Goal: Task Accomplishment & Management: Manage account settings

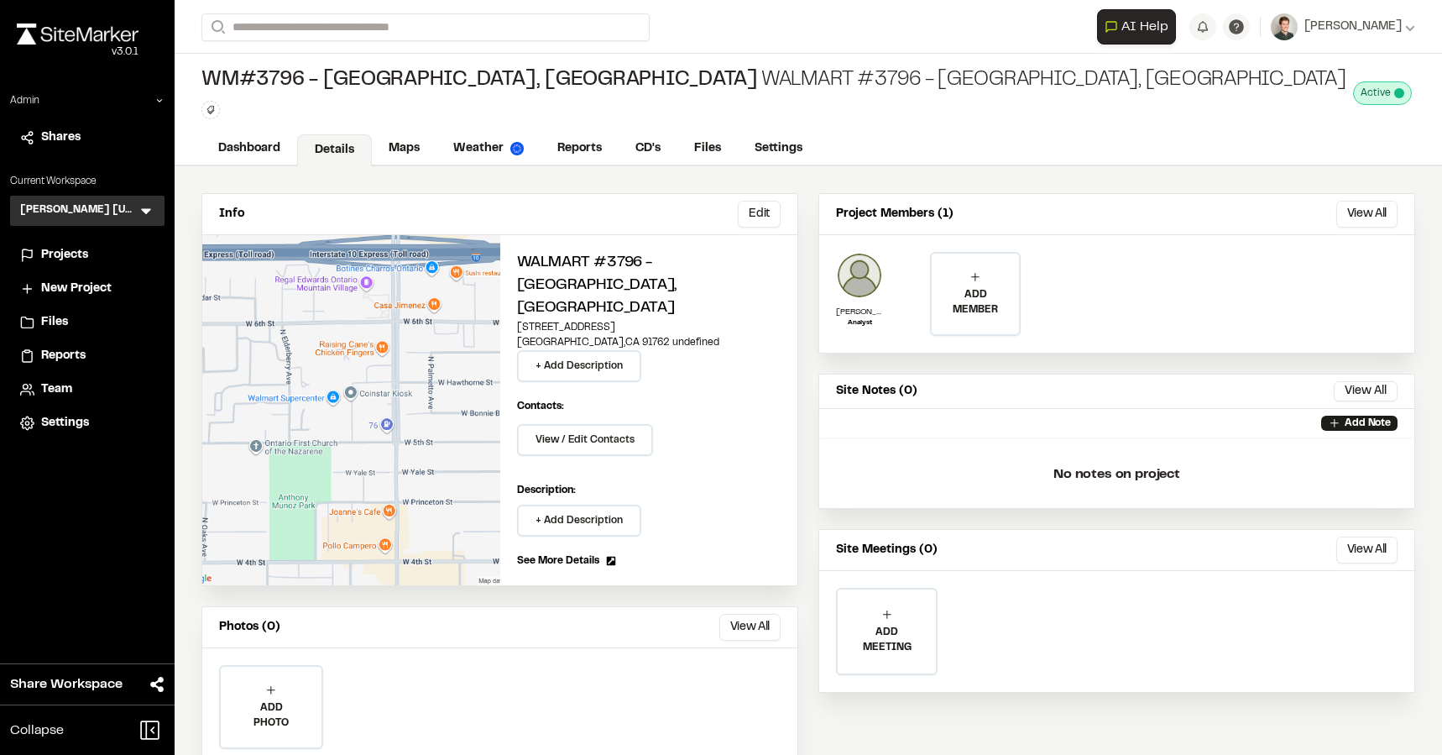
click at [875, 268] on img at bounding box center [859, 275] width 47 height 47
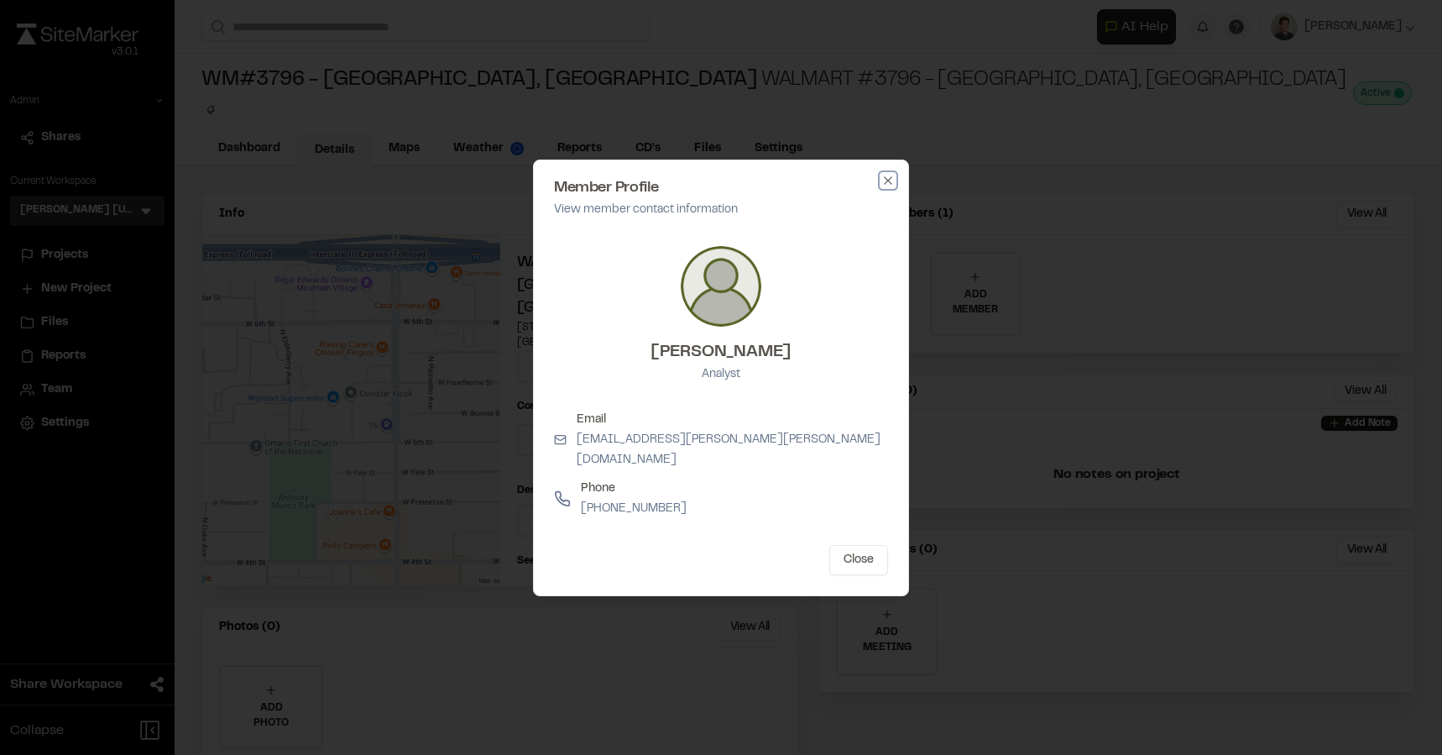
click at [888, 187] on icon "button" at bounding box center [887, 180] width 13 height 13
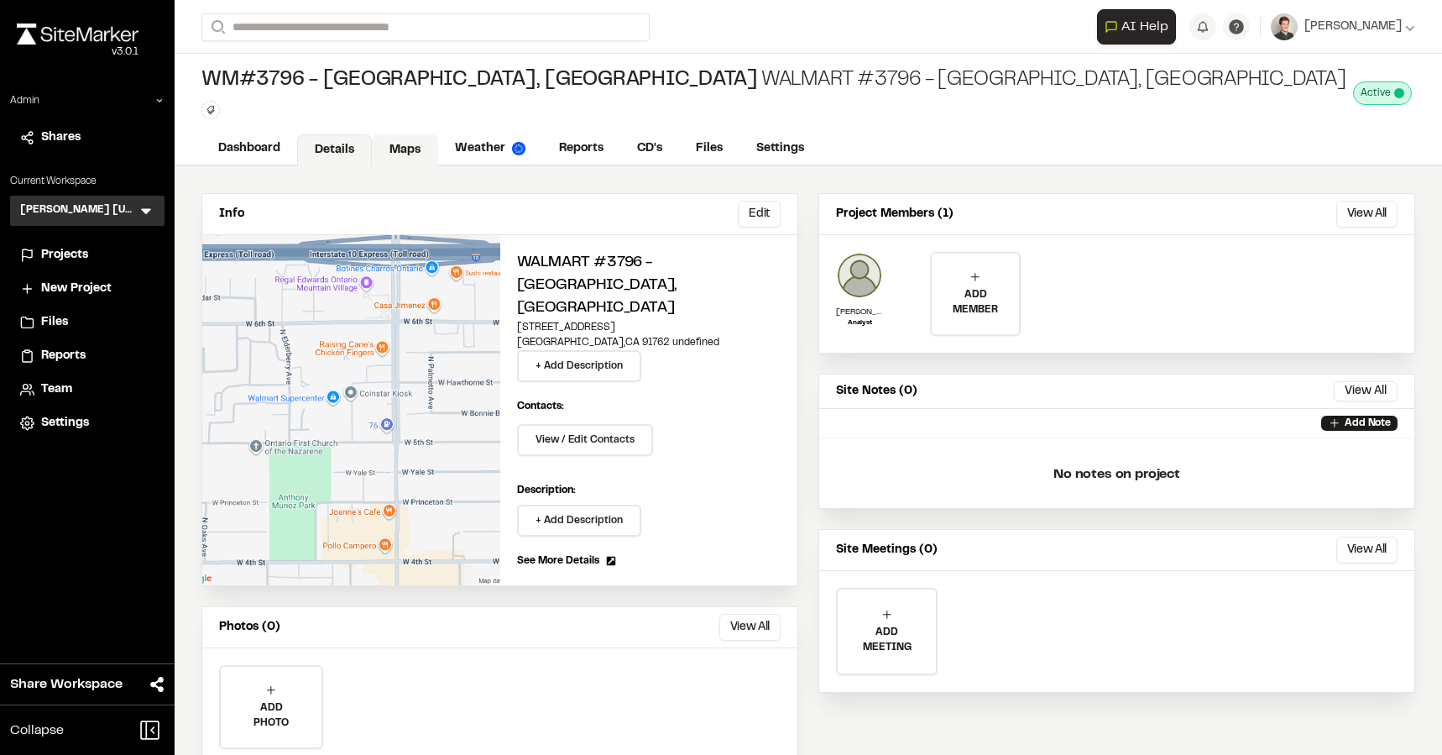
click at [424, 146] on link "Maps" at bounding box center [405, 150] width 66 height 32
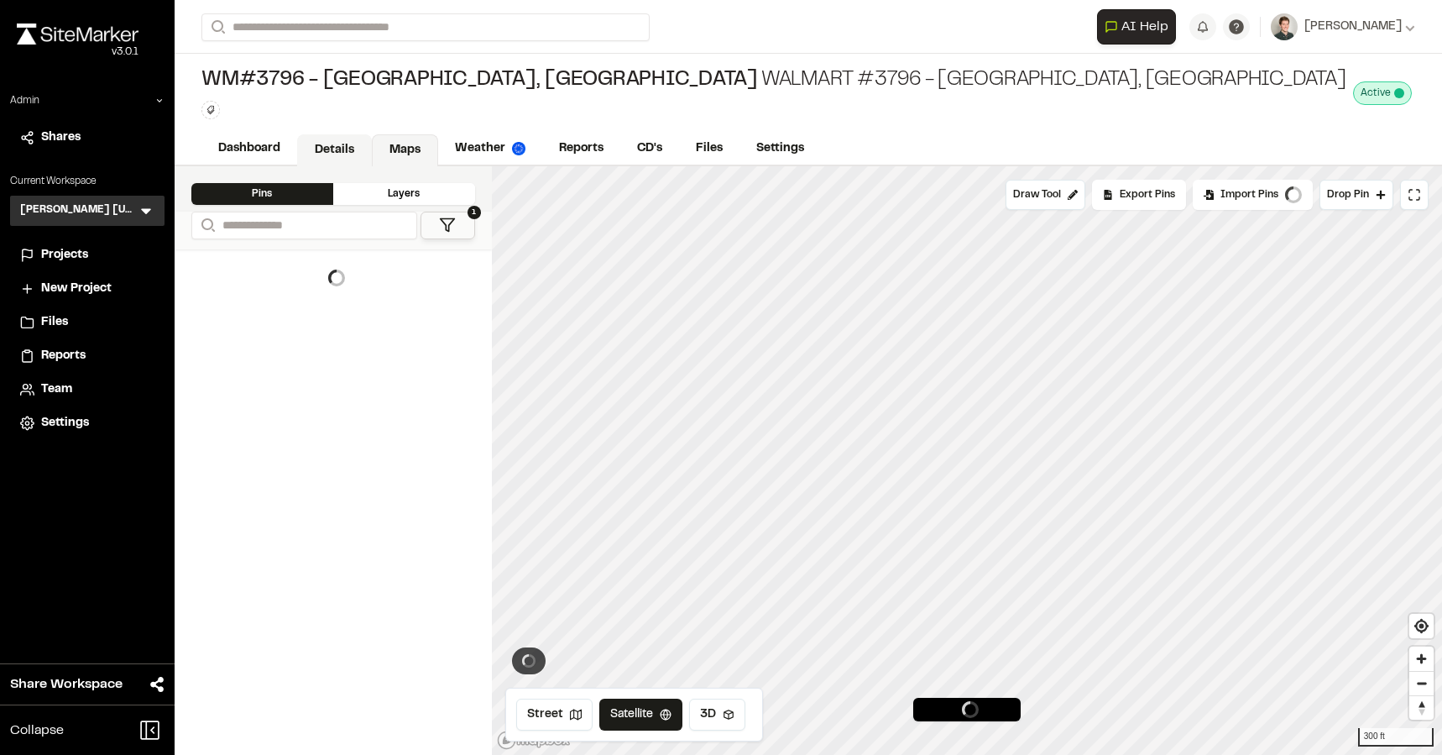
click at [341, 145] on link "Details" at bounding box center [334, 150] width 75 height 32
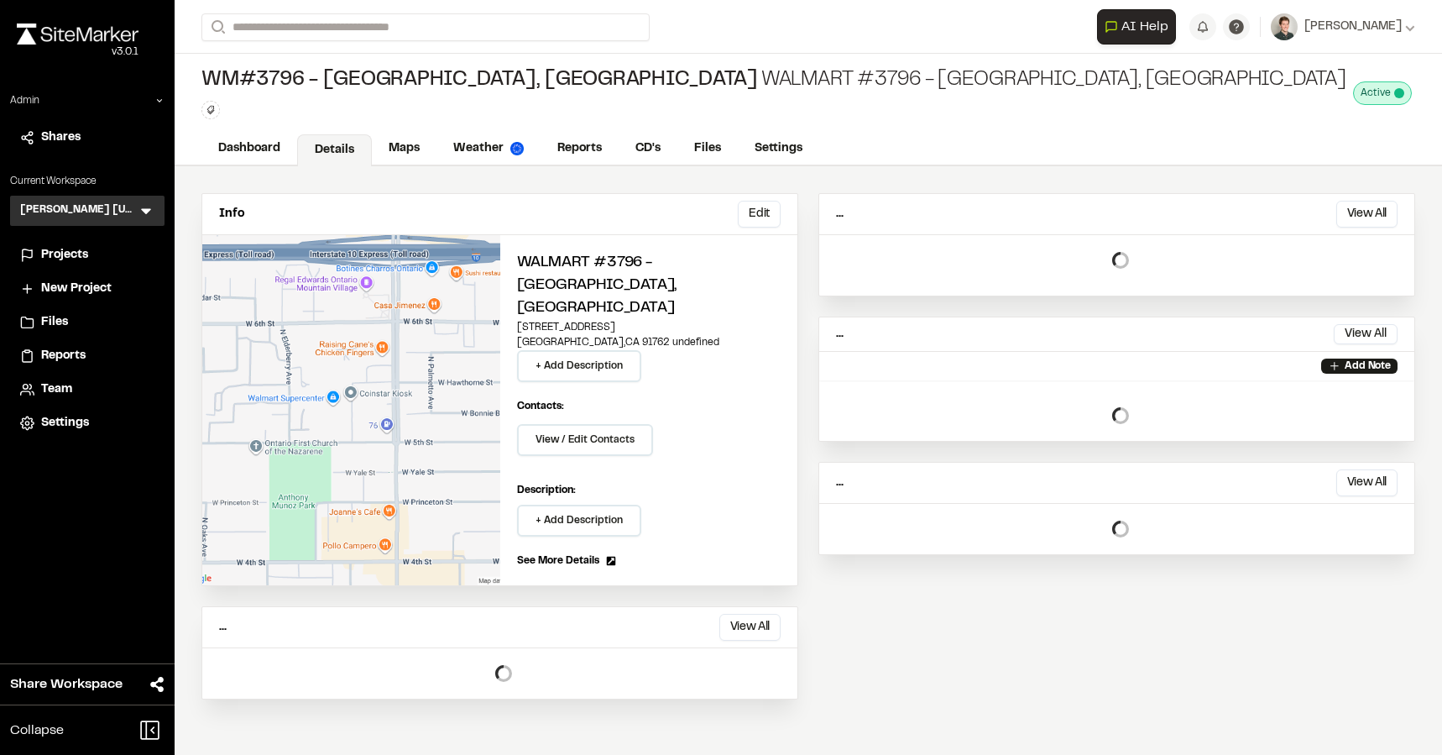
click at [896, 186] on div "Info Edit Edit Walmart #3796 - [GEOGRAPHIC_DATA], [GEOGRAPHIC_DATA] [STREET_ADD…" at bounding box center [808, 446] width 1267 height 560
click at [406, 138] on link "Maps" at bounding box center [405, 150] width 66 height 32
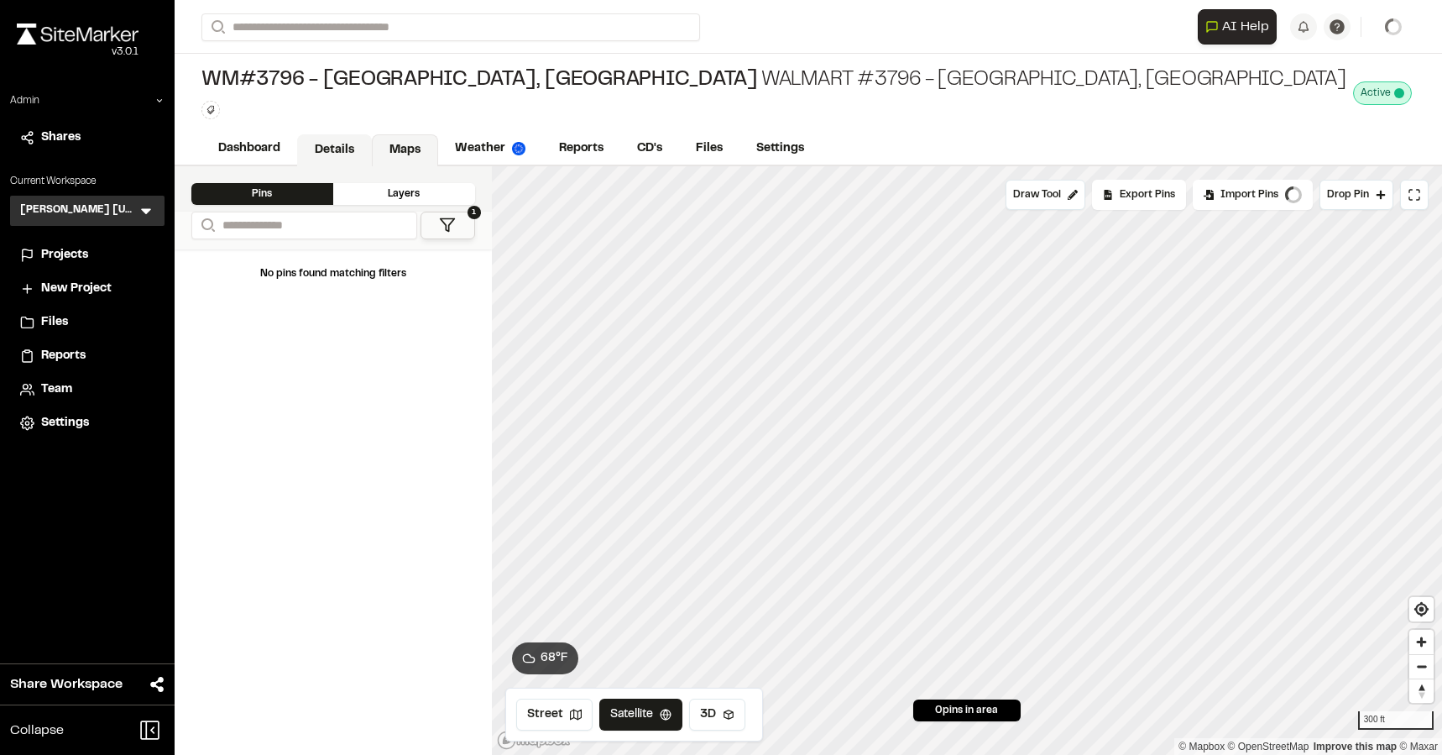
click at [309, 144] on link "Details" at bounding box center [334, 150] width 75 height 32
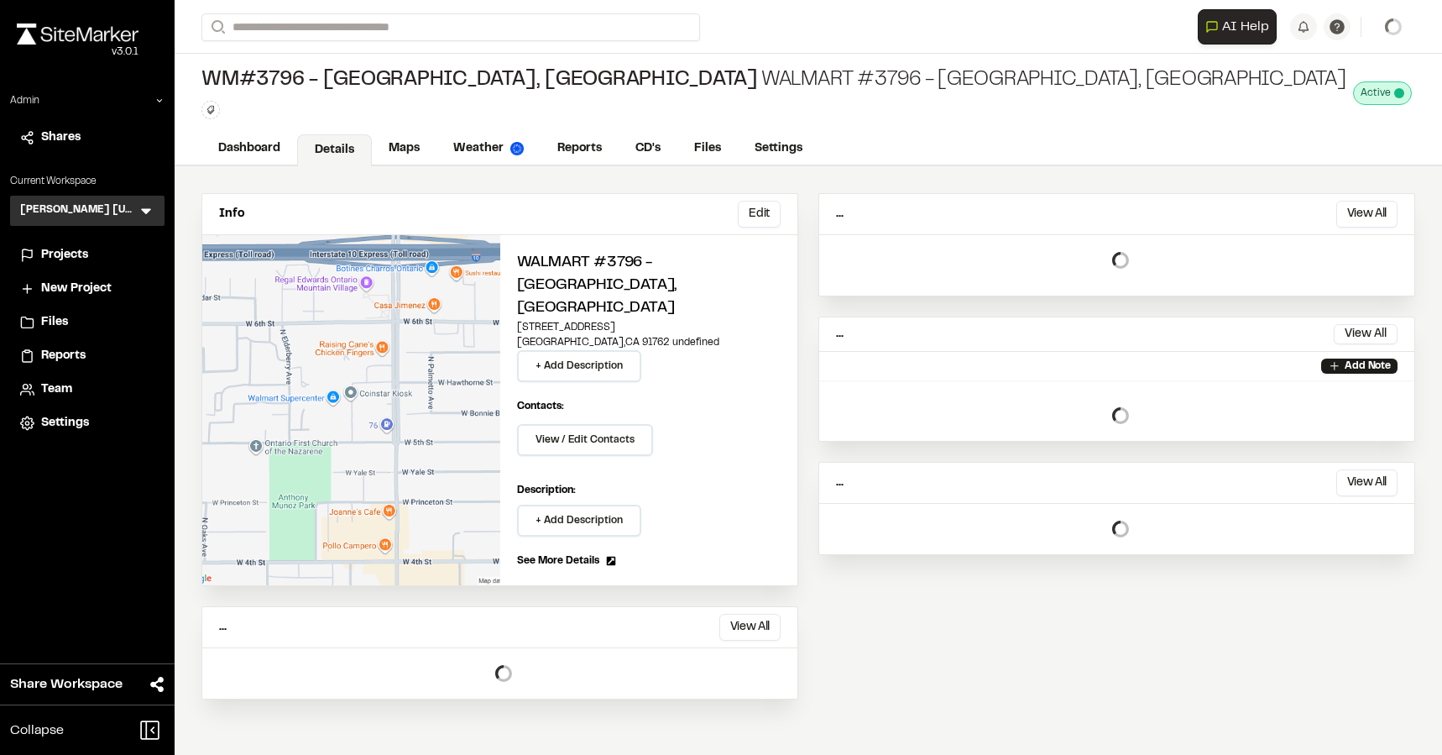
click at [935, 185] on div "Info Edit Edit Walmart #3796 - [GEOGRAPHIC_DATA], [GEOGRAPHIC_DATA] [STREET_ADD…" at bounding box center [808, 446] width 1267 height 560
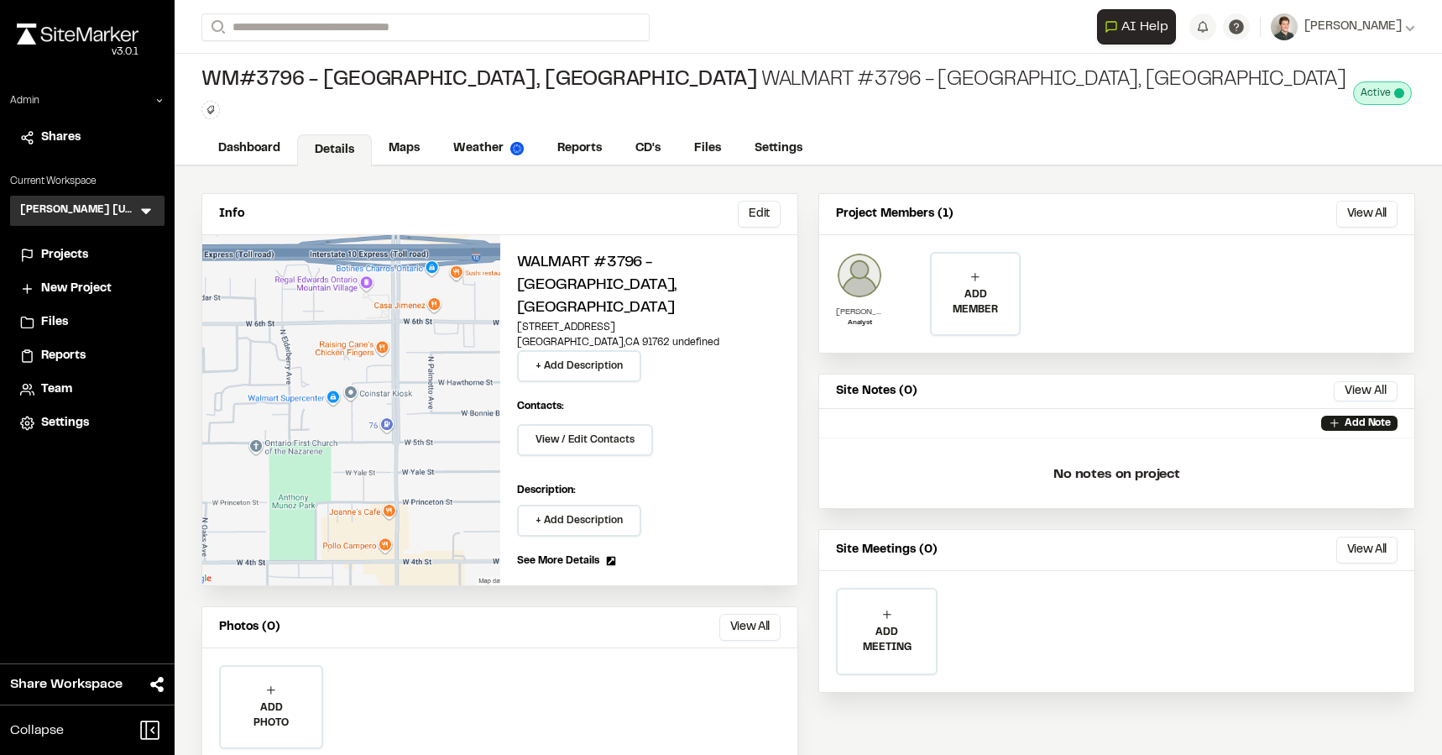
click at [854, 287] on img at bounding box center [859, 275] width 47 height 47
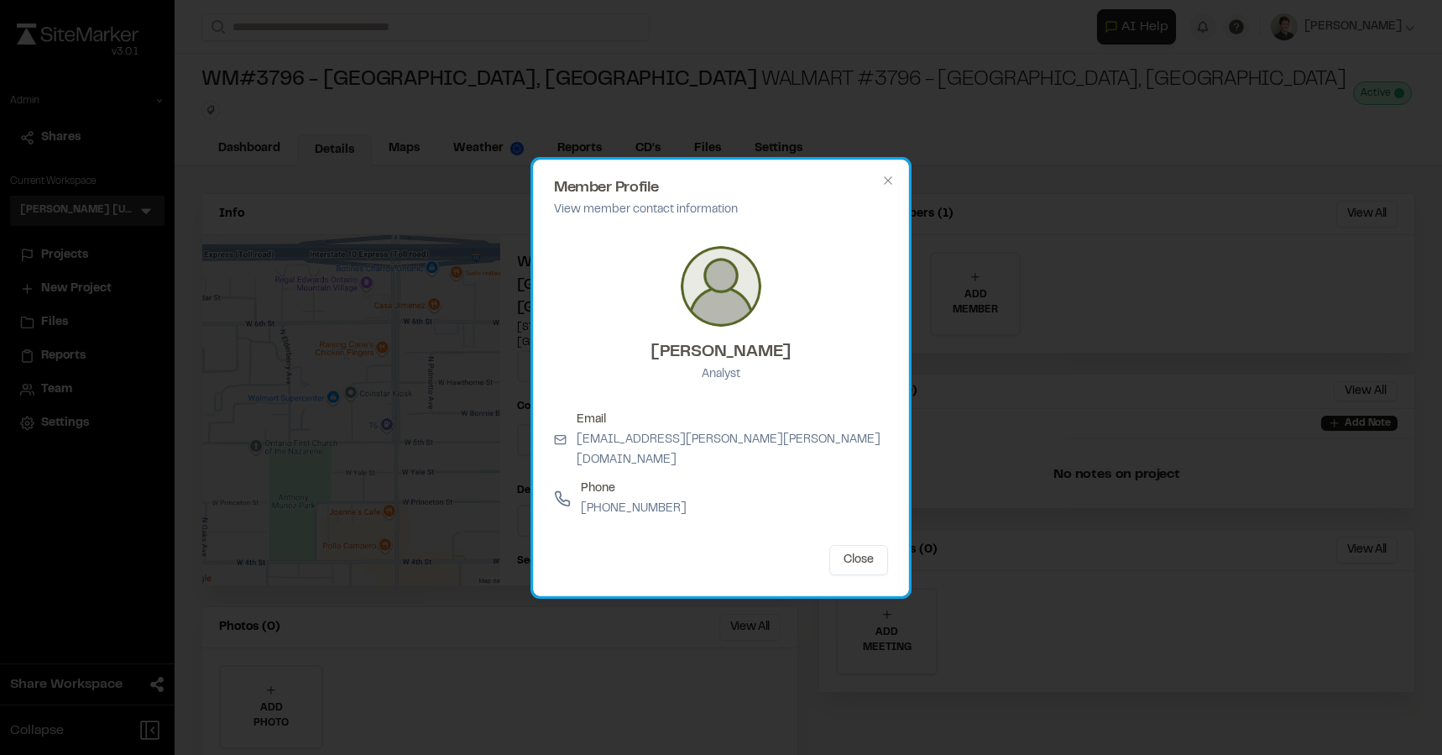
drag, startPoint x: 797, startPoint y: 359, endPoint x: 655, endPoint y: 356, distance: 142.7
click at [655, 356] on div "[PERSON_NAME] Analyst" at bounding box center [721, 315] width 334 height 165
copy h3 "[PERSON_NAME]"
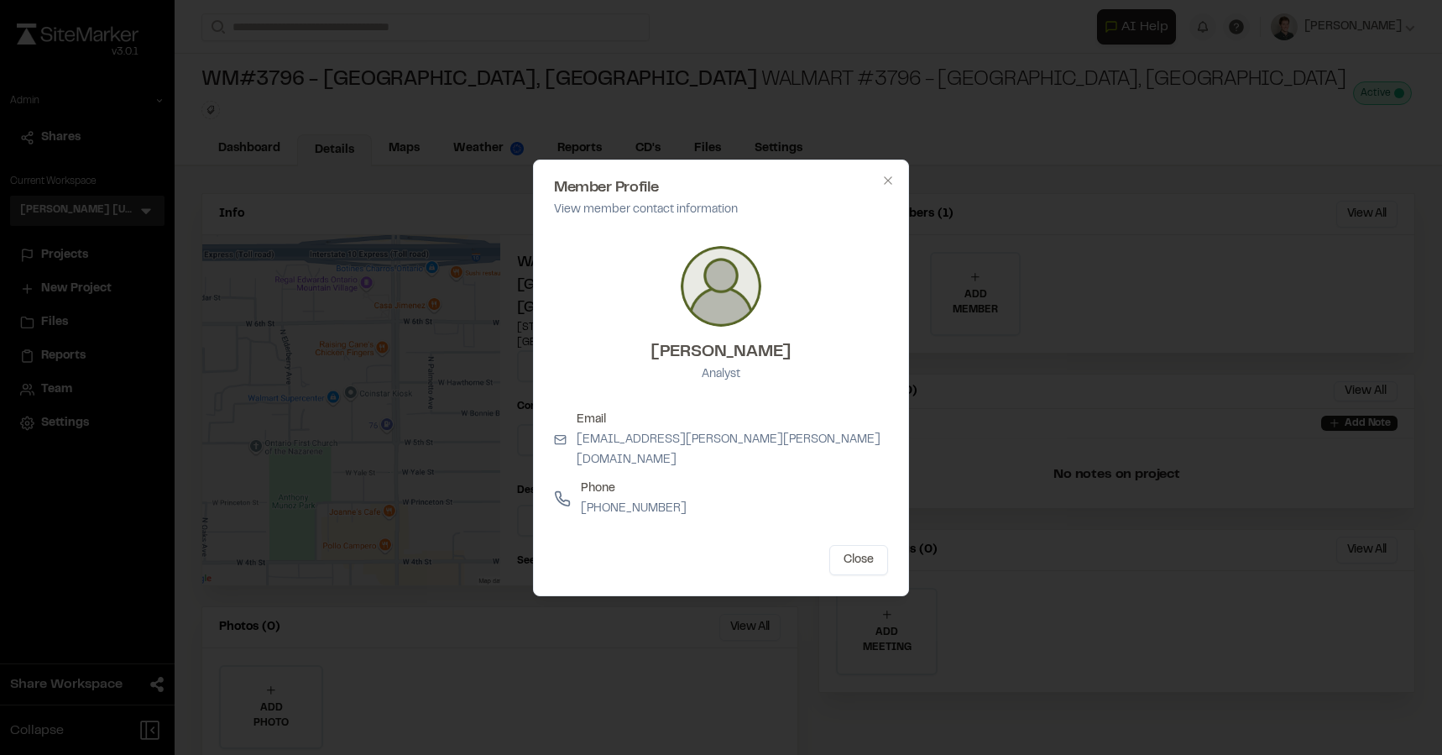
click at [444, 155] on div at bounding box center [721, 377] width 1442 height 755
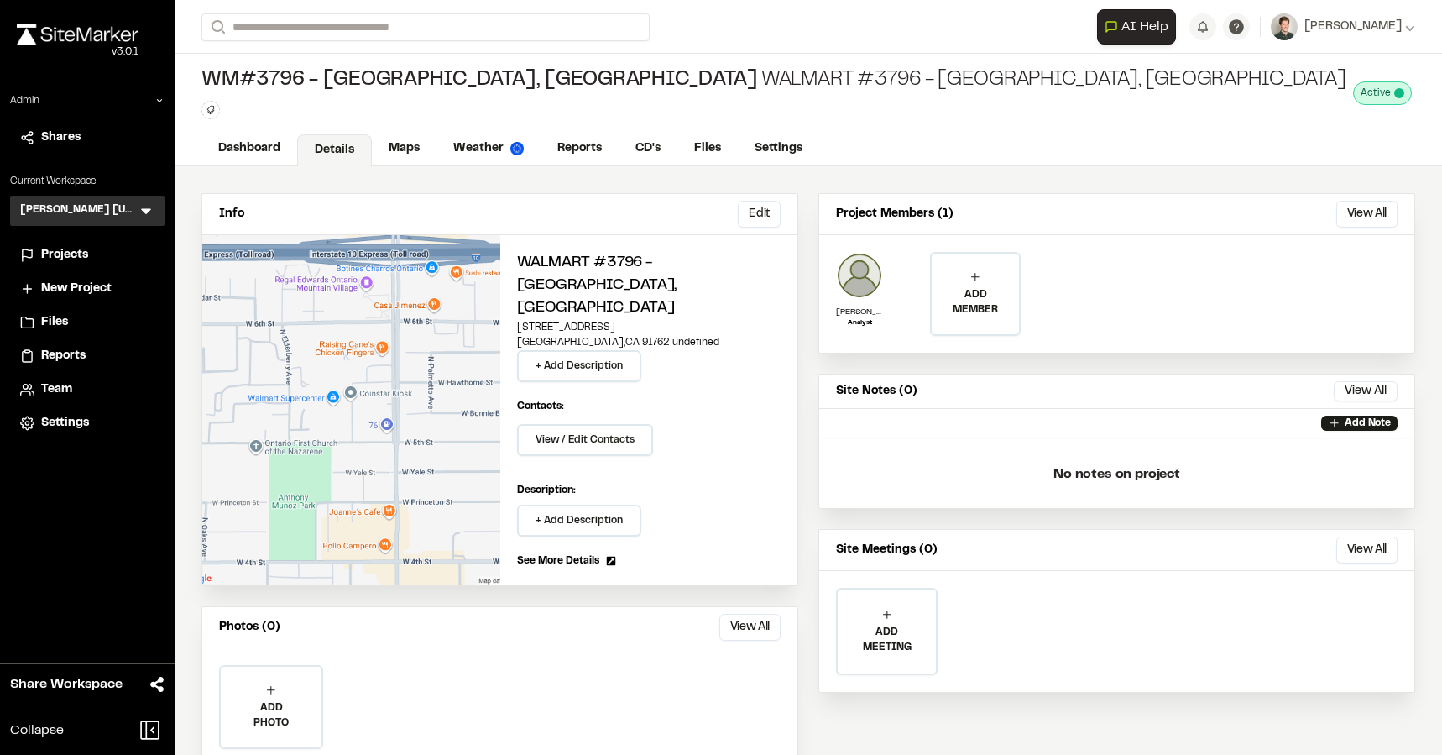
click at [91, 253] on div "Projects" at bounding box center [97, 255] width 113 height 18
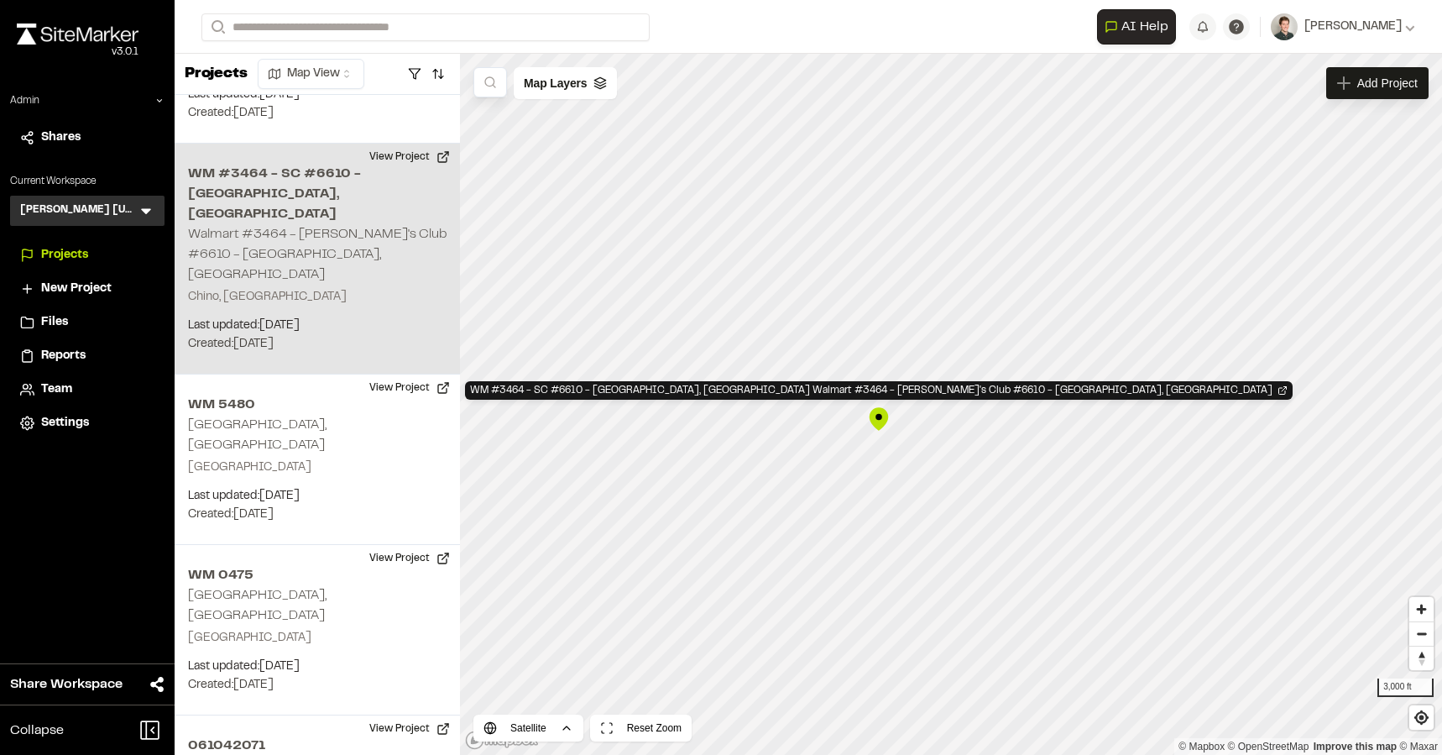
scroll to position [300, 0]
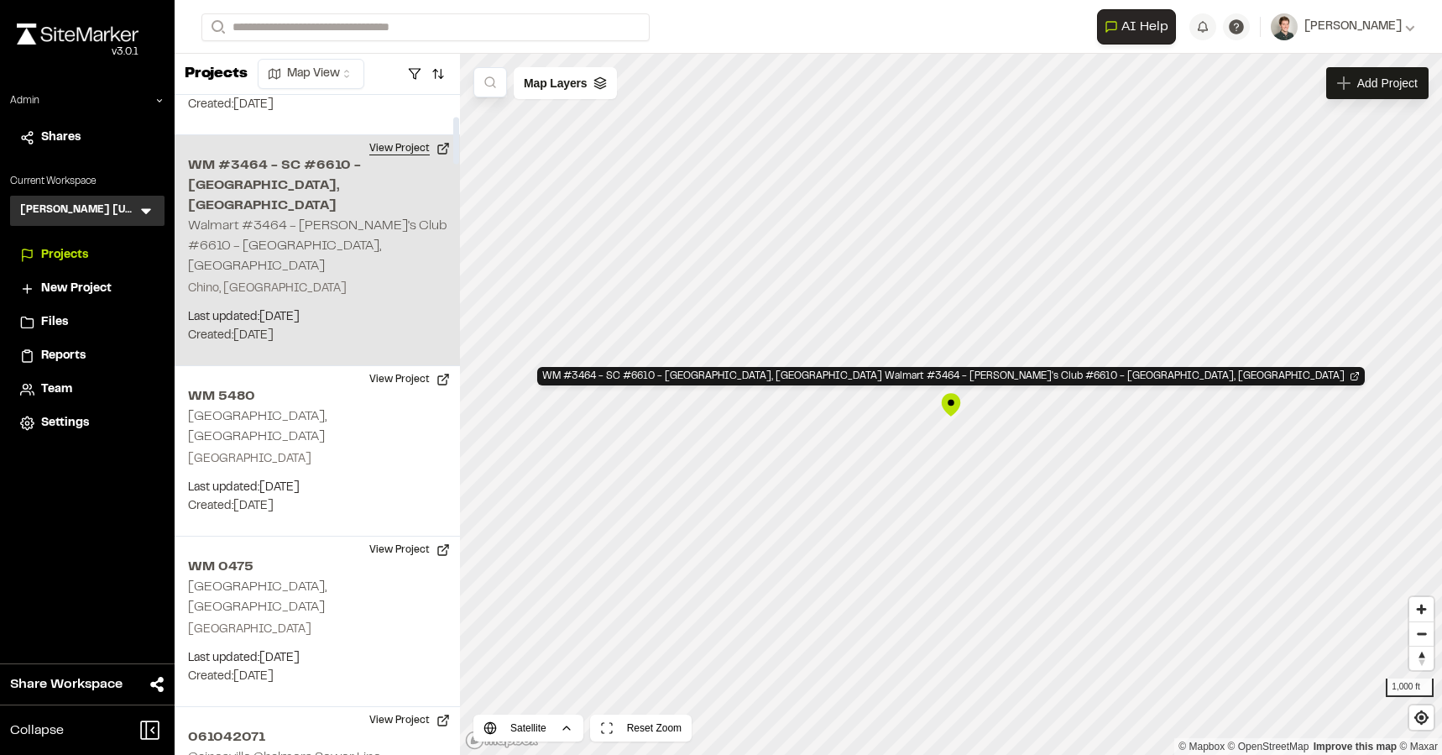
click at [409, 135] on button "View Project" at bounding box center [409, 148] width 101 height 27
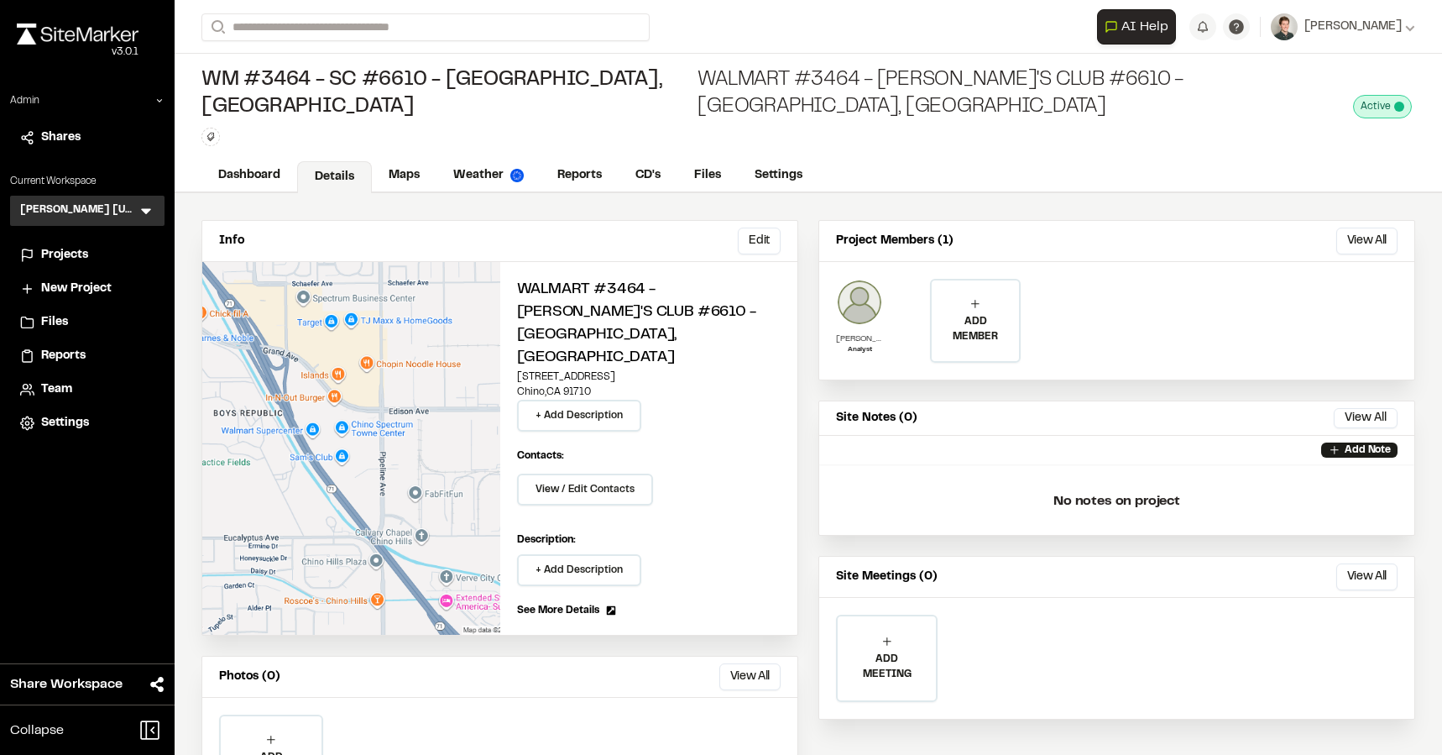
click at [856, 279] on img at bounding box center [859, 302] width 47 height 47
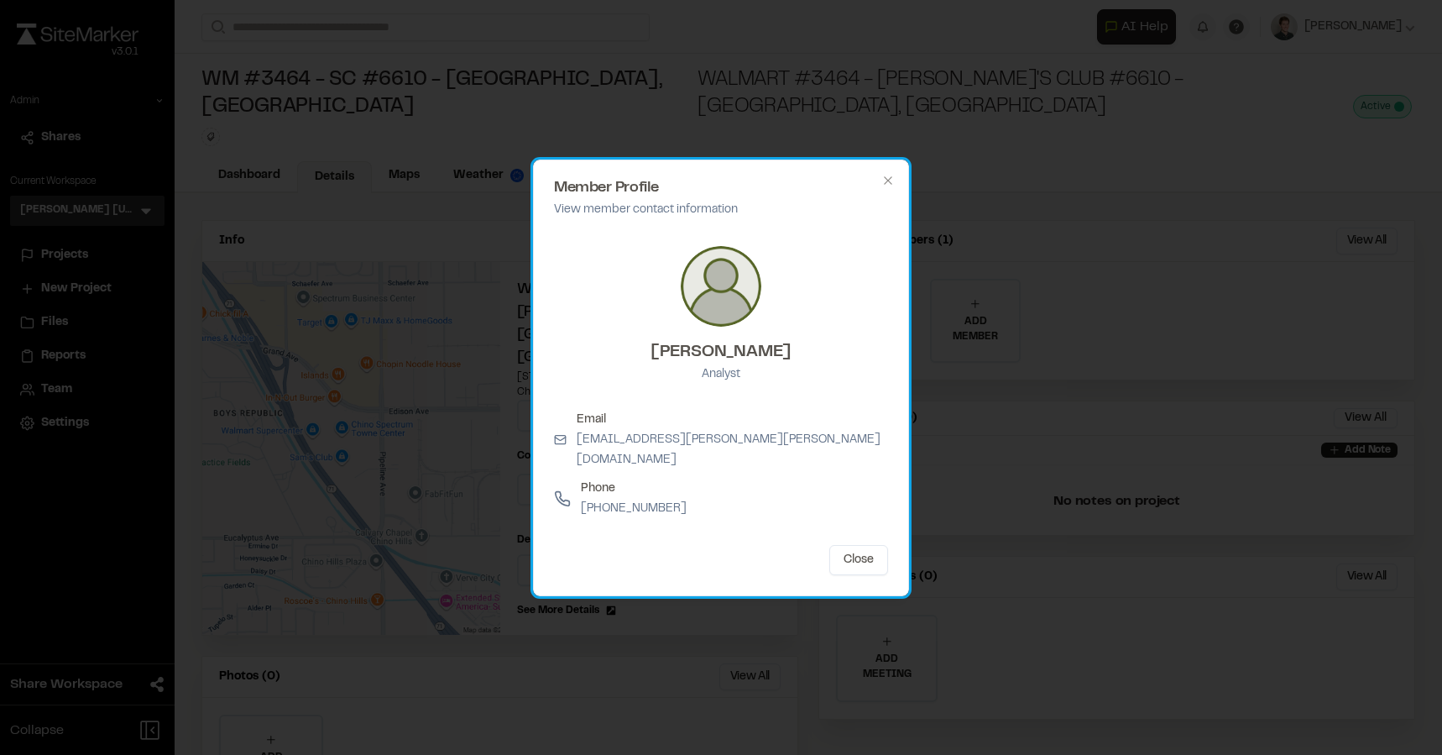
click at [895, 186] on div "Member Profile View member contact information Coby Chambliss Analyst Email cob…" at bounding box center [721, 377] width 376 height 436
drag, startPoint x: 795, startPoint y: 363, endPoint x: 604, endPoint y: 359, distance: 190.6
click at [604, 359] on div "Coby Chambliss Analyst" at bounding box center [721, 315] width 334 height 165
copy h3 "[PERSON_NAME]"
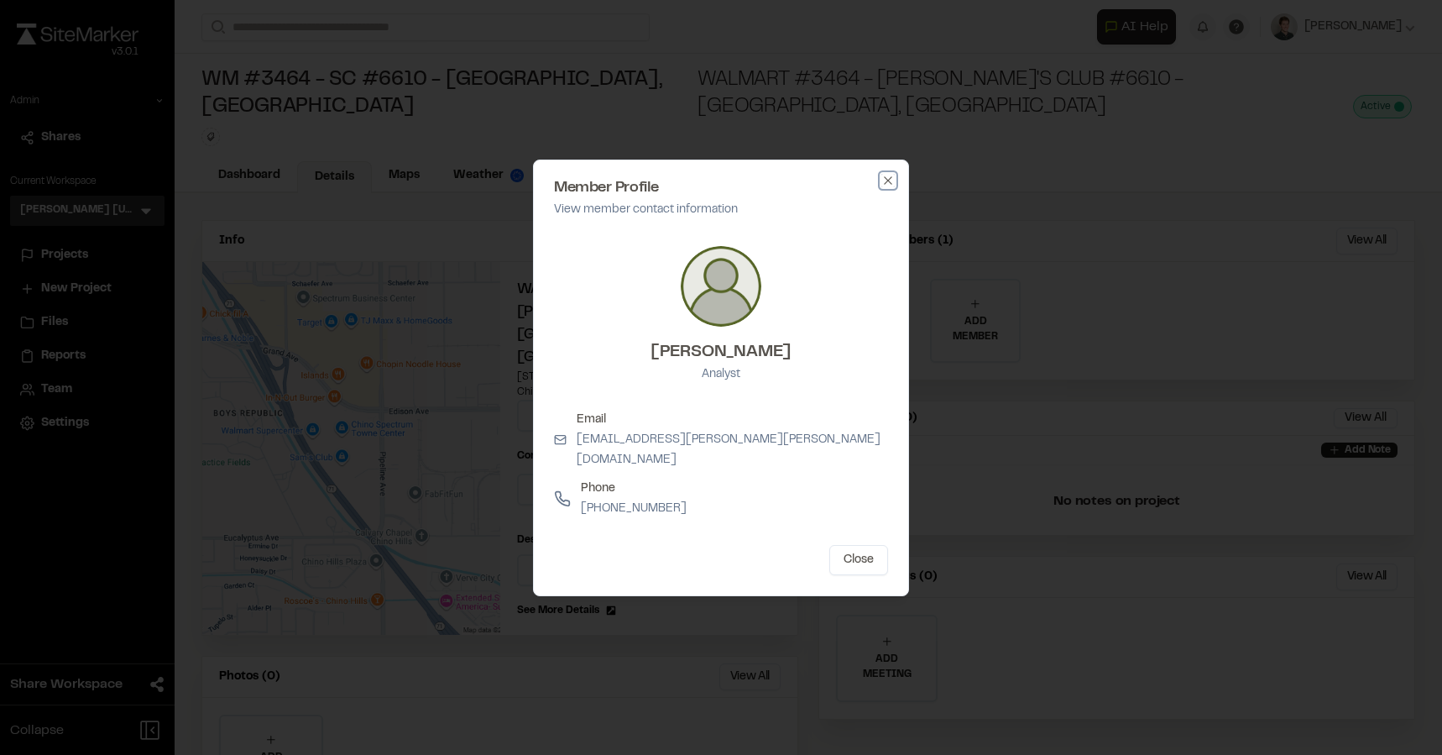
click at [886, 187] on icon "button" at bounding box center [887, 180] width 13 height 13
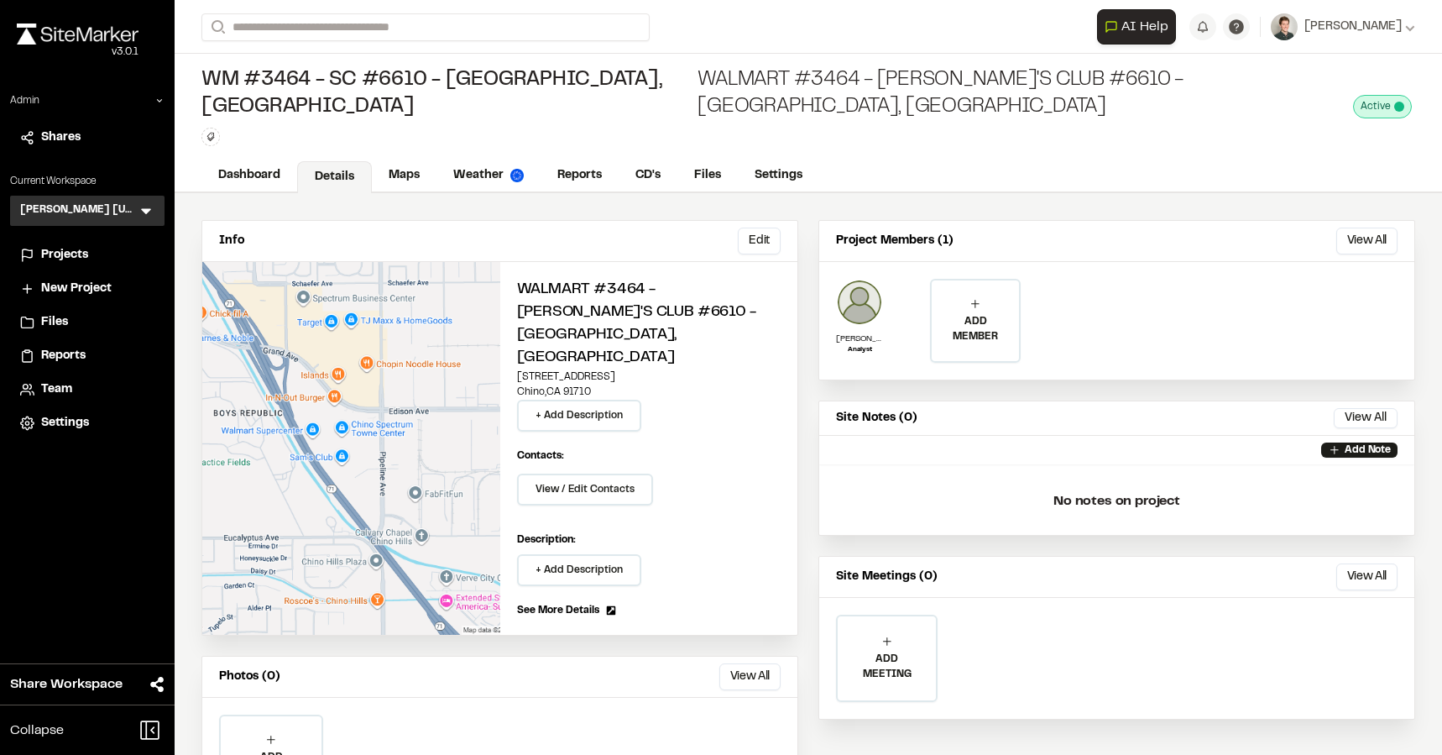
click at [57, 383] on span "Team" at bounding box center [56, 389] width 31 height 18
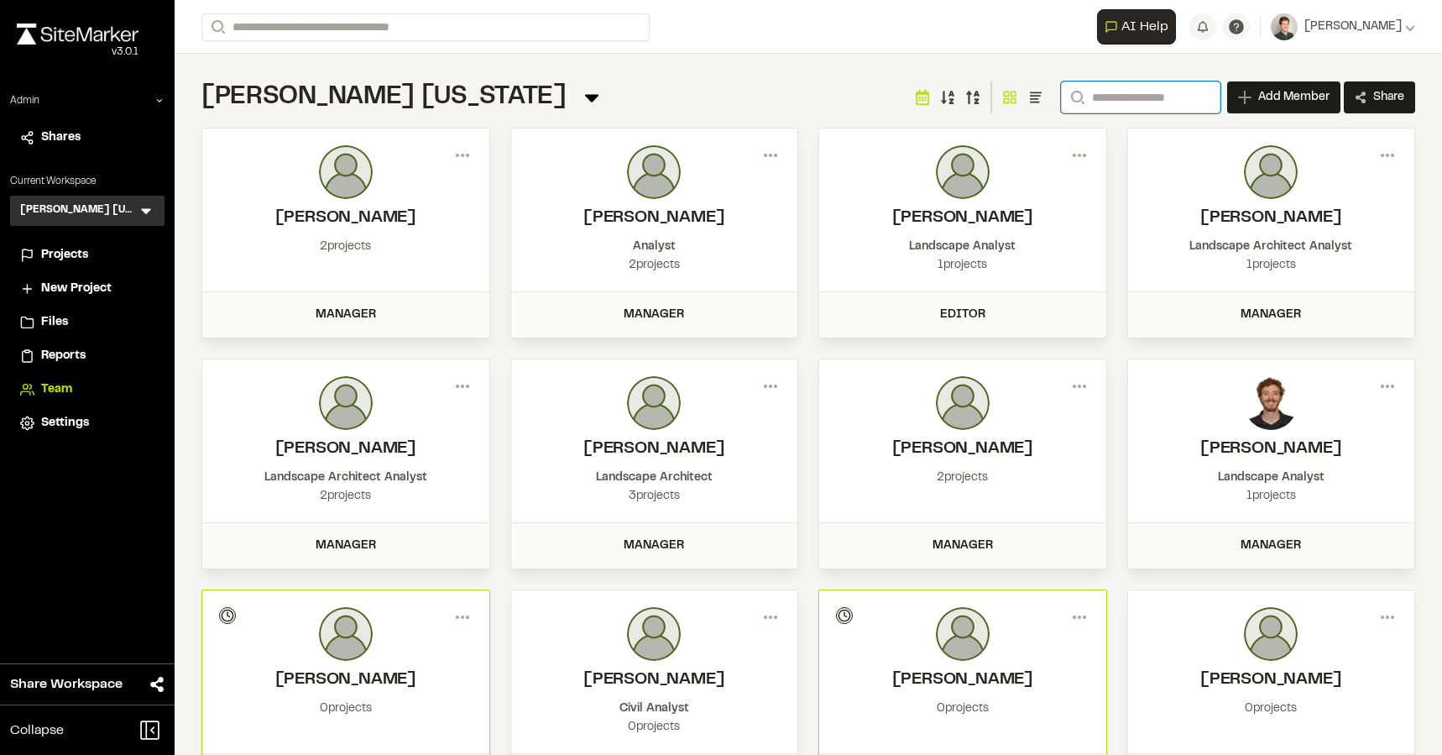
click at [1113, 104] on input "Search" at bounding box center [1140, 97] width 159 height 32
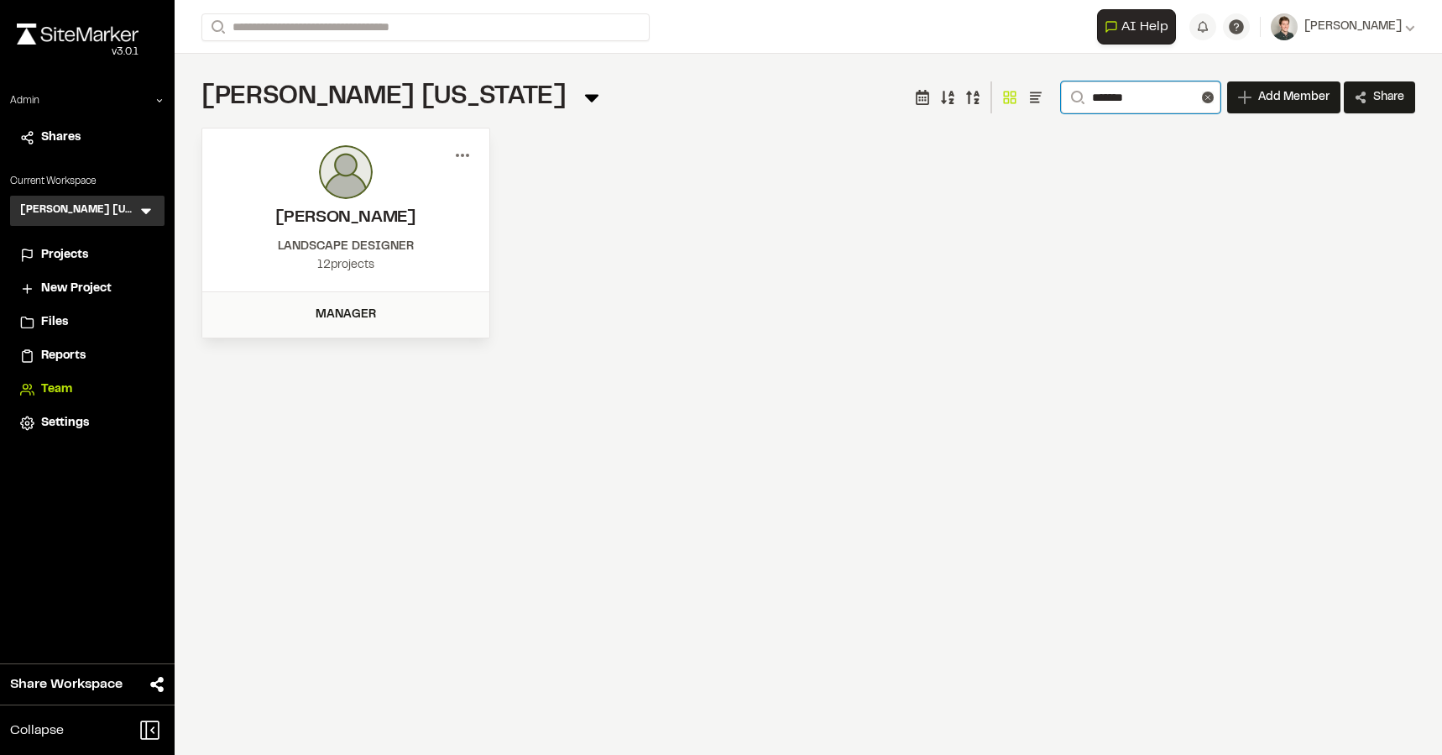
type input "*******"
click at [453, 157] on icon at bounding box center [462, 155] width 27 height 27
click at [384, 187] on div "View" at bounding box center [402, 190] width 146 height 25
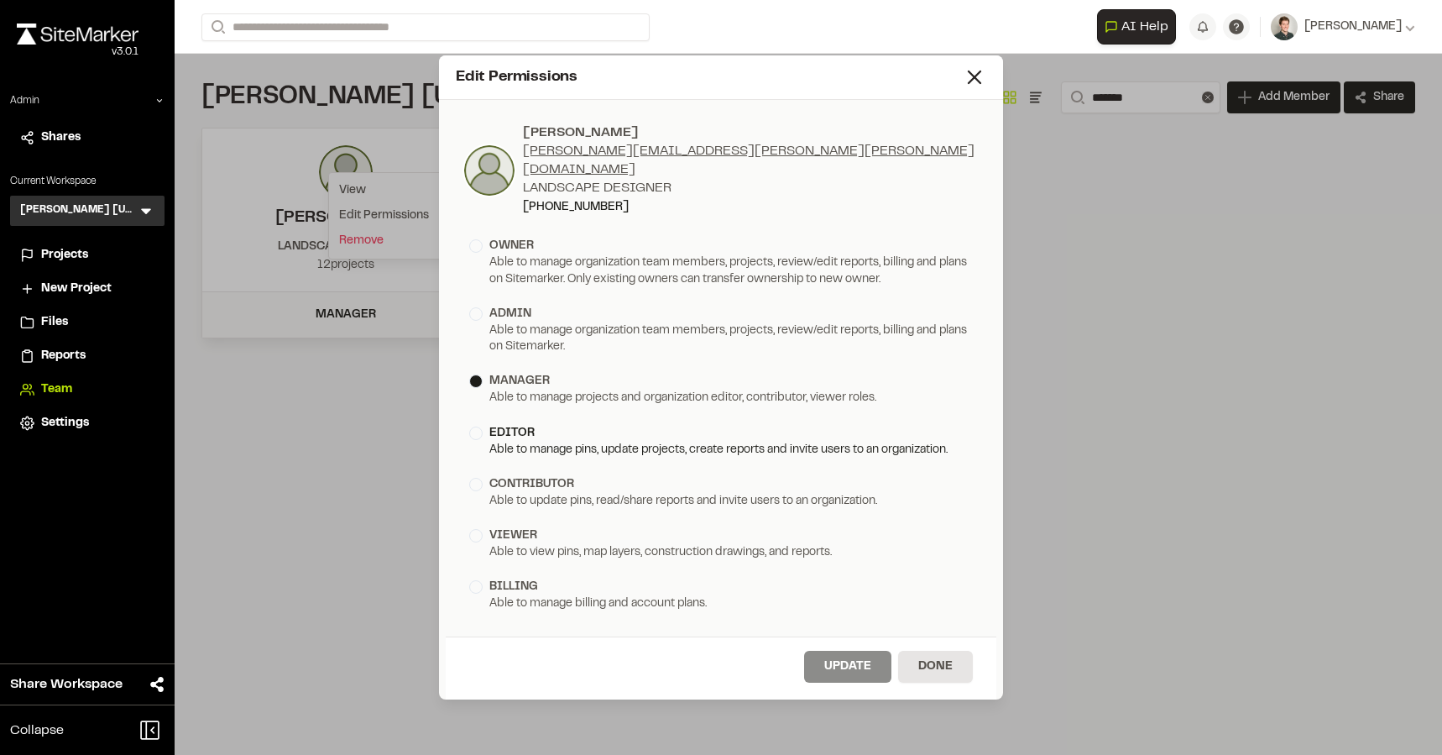
click at [907, 442] on div "Able to manage pins, update projects, create reports and invite users to an org…" at bounding box center [721, 450] width 504 height 16
drag, startPoint x: 820, startPoint y: 86, endPoint x: 863, endPoint y: 72, distance: 45.1
click at [865, 72] on div "Edit Permissions" at bounding box center [721, 77] width 564 height 44
click at [844, 81] on div "Edit Permissions" at bounding box center [709, 77] width 507 height 23
click at [974, 83] on line at bounding box center [975, 77] width 12 height 12
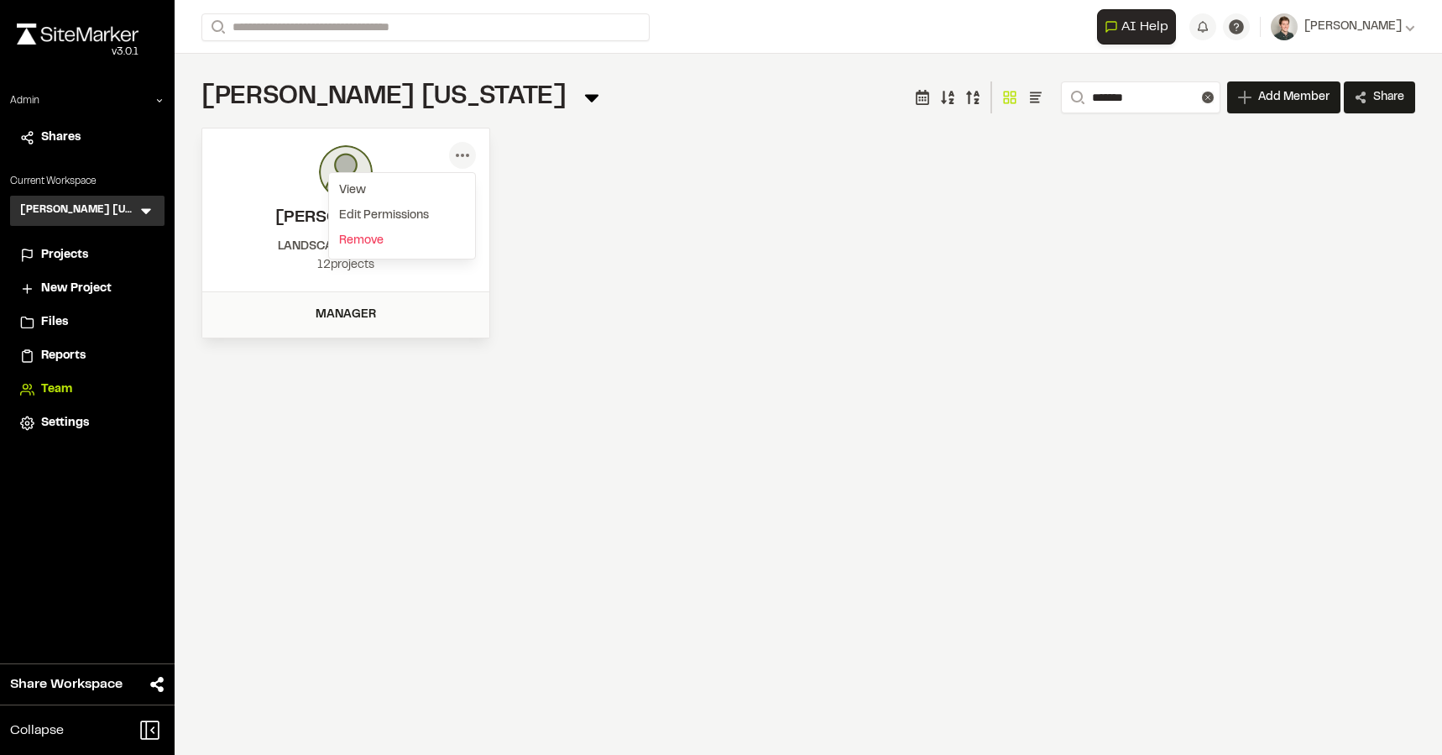
click at [610, 123] on div "Kimley Horn Texas Team Menu Search ******* Add Member Invite New Team Member * …" at bounding box center [808, 209] width 1267 height 311
click at [483, 396] on div "**********" at bounding box center [808, 377] width 1267 height 755
click at [498, 83] on div "Kimley Horn Texas Team Menu Search ******* Add Member Invite New Team Member * …" at bounding box center [808, 98] width 1214 height 34
click at [549, 103] on div "Kimley Horn Texas Team Menu Search ******* Add Member Invite New Team Member * …" at bounding box center [808, 98] width 1214 height 34
click at [549, 212] on div "Menu View Edit Permissions Brandon Mckinney brandon.mckinney@kimley-horn.com LA…" at bounding box center [808, 233] width 1214 height 211
